Goal: Complete application form

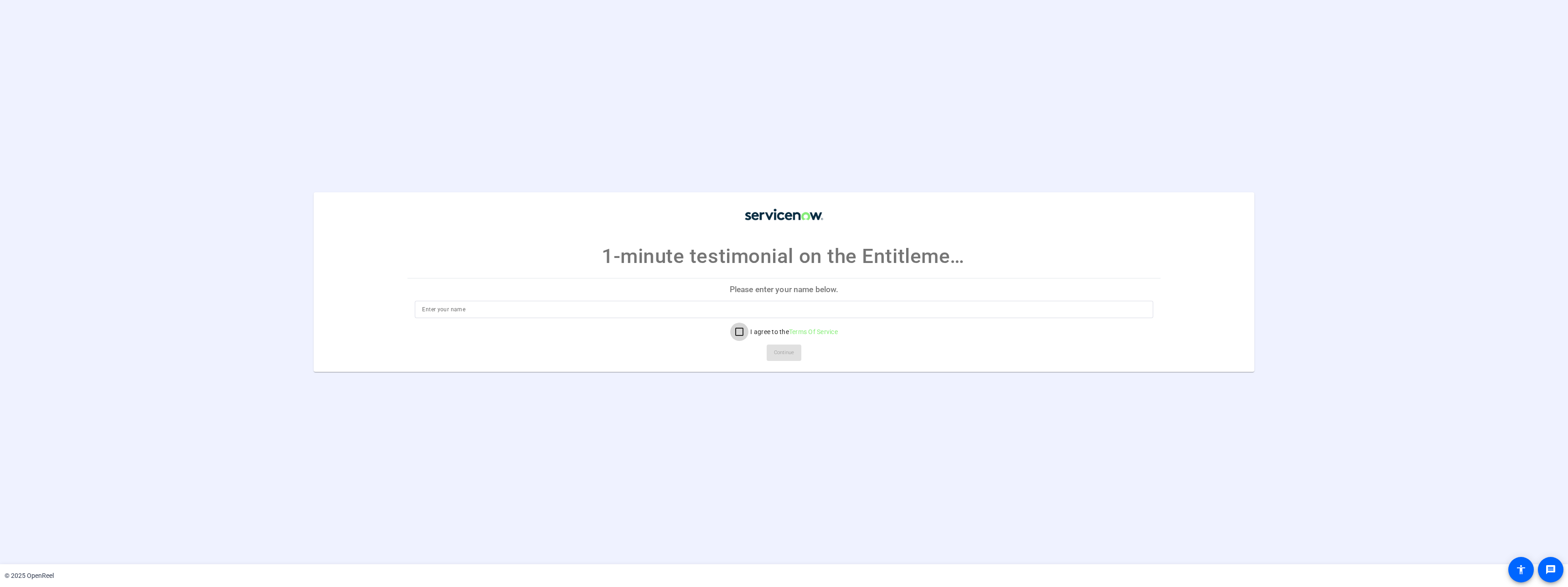
click at [737, 332] on input "I agree to the Terms Of Service" at bounding box center [740, 332] width 18 height 18
checkbox input "true"
click at [636, 311] on input at bounding box center [783, 309] width 723 height 11
type input "Todd Kelley"
click at [782, 350] on span "Continue" at bounding box center [784, 352] width 20 height 13
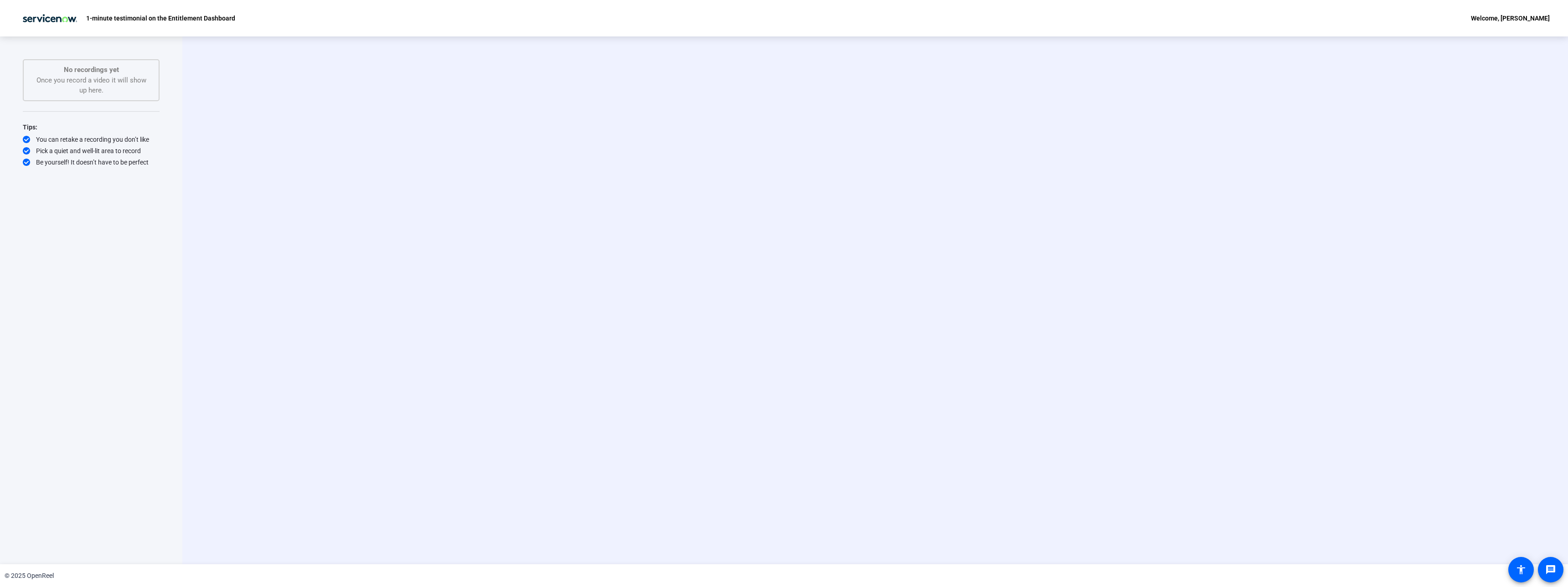
click at [104, 83] on div "No recordings yet Once you record a video it will show up here." at bounding box center [91, 80] width 117 height 31
